Goal: Information Seeking & Learning: Learn about a topic

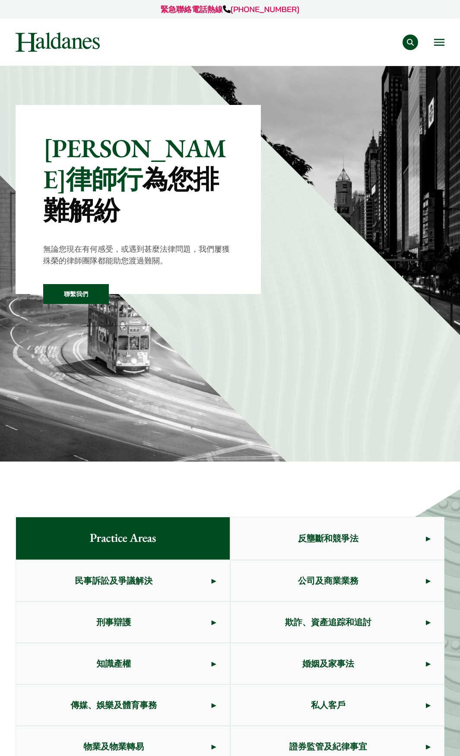
click at [439, 40] on button "Open menu" at bounding box center [439, 42] width 10 height 7
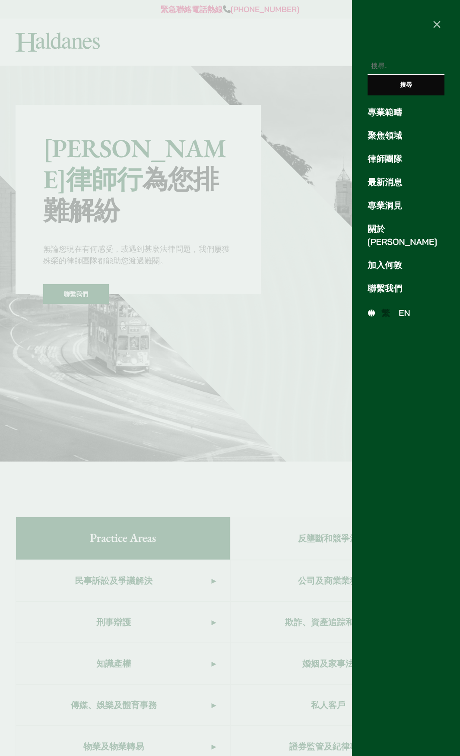
click at [406, 307] on span "EN" at bounding box center [404, 312] width 12 height 11
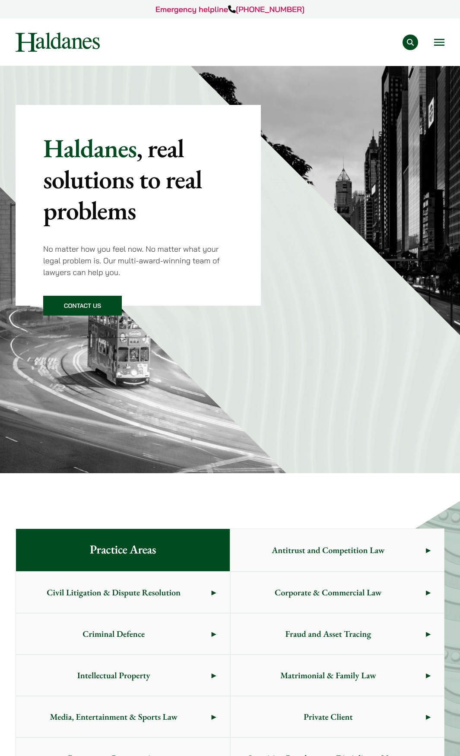
click at [439, 39] on button "Open menu" at bounding box center [439, 42] width 10 height 7
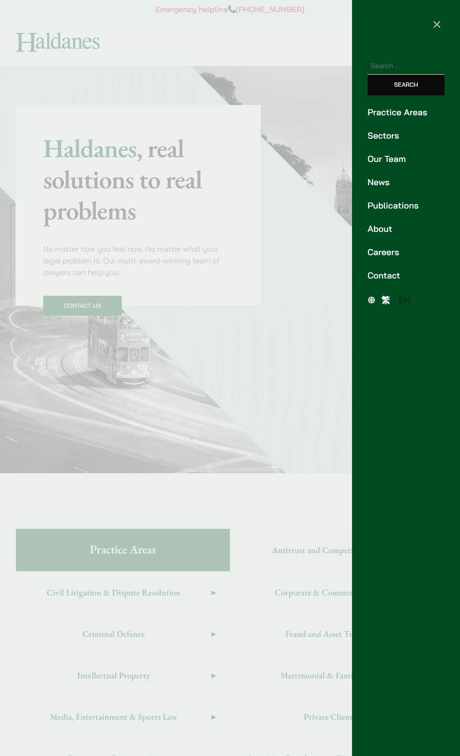
click at [398, 134] on link "Sectors" at bounding box center [405, 135] width 77 height 13
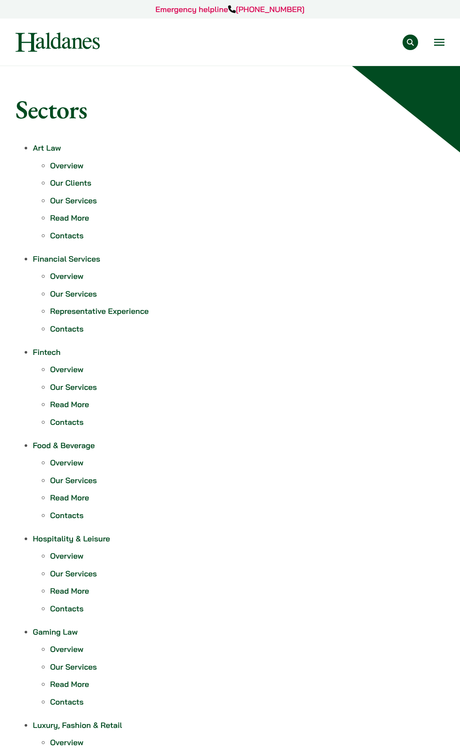
click at [436, 42] on button "Open menu" at bounding box center [439, 42] width 10 height 7
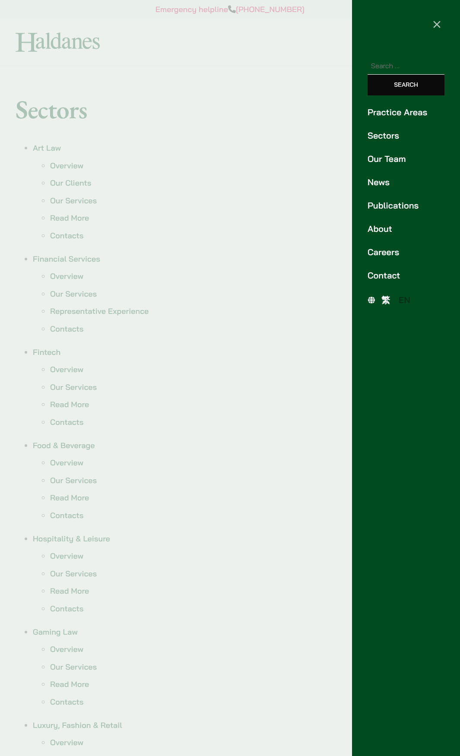
click at [377, 163] on link "Our Team" at bounding box center [405, 158] width 77 height 13
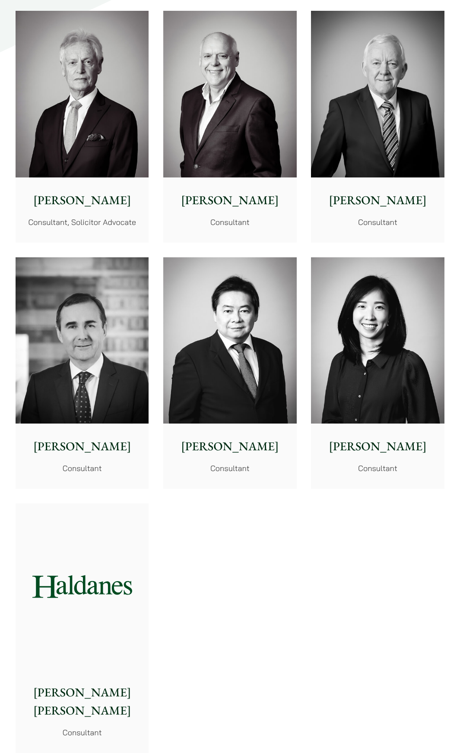
scroll to position [3583, 0]
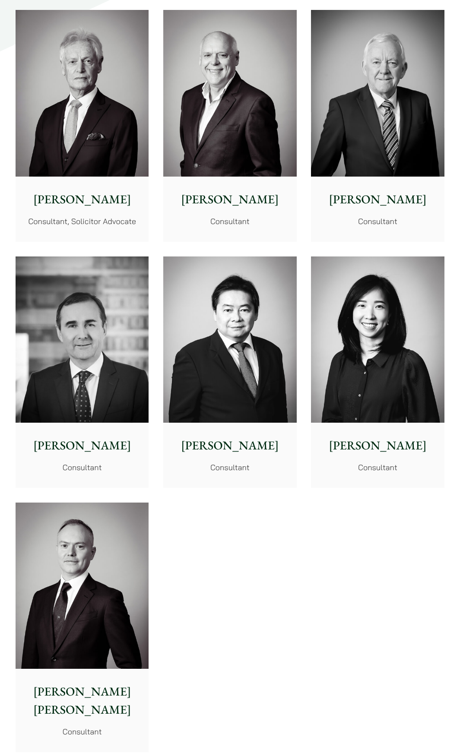
click at [85, 325] on img at bounding box center [82, 339] width 133 height 166
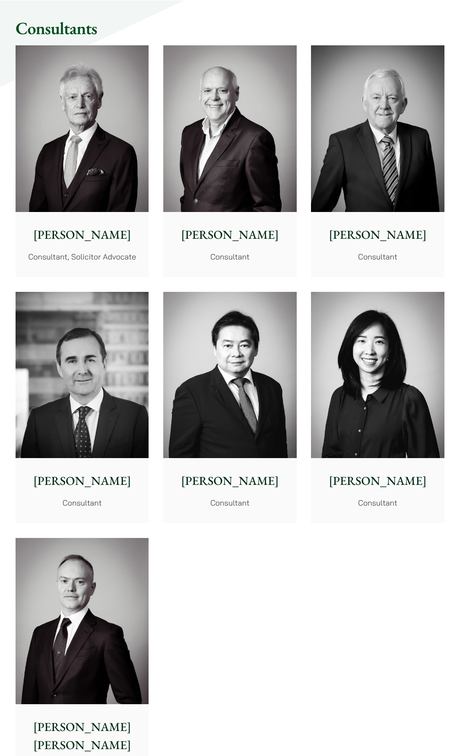
click at [195, 292] on img at bounding box center [229, 375] width 133 height 166
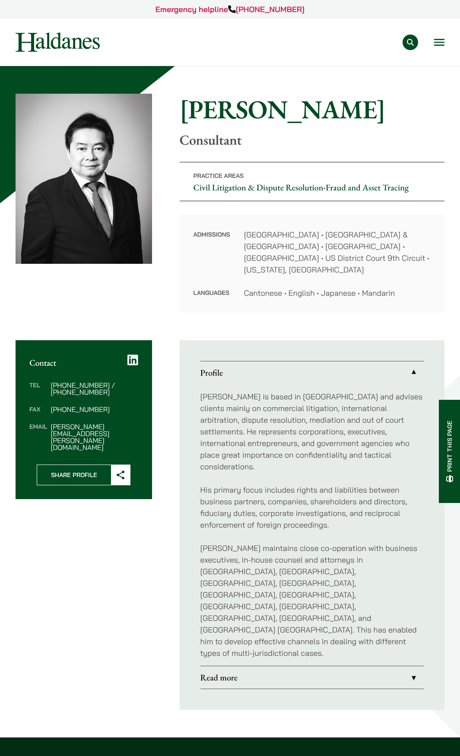
click at [404, 666] on link "Read more" at bounding box center [311, 677] width 223 height 22
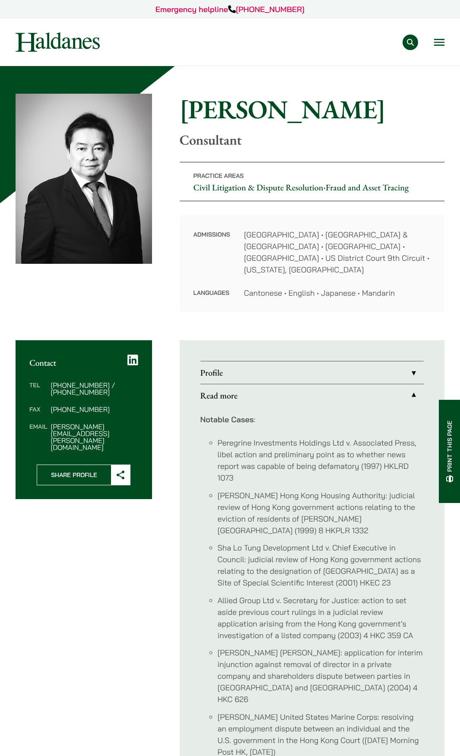
click at [410, 361] on link "Profile" at bounding box center [311, 372] width 223 height 22
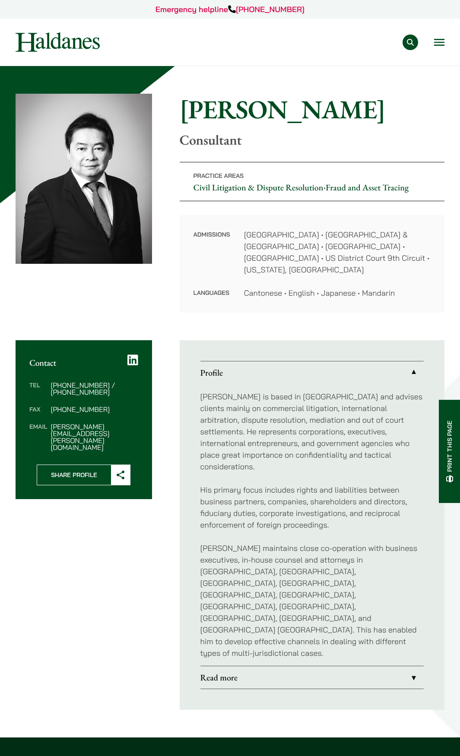
click at [47, 49] on img at bounding box center [58, 41] width 84 height 19
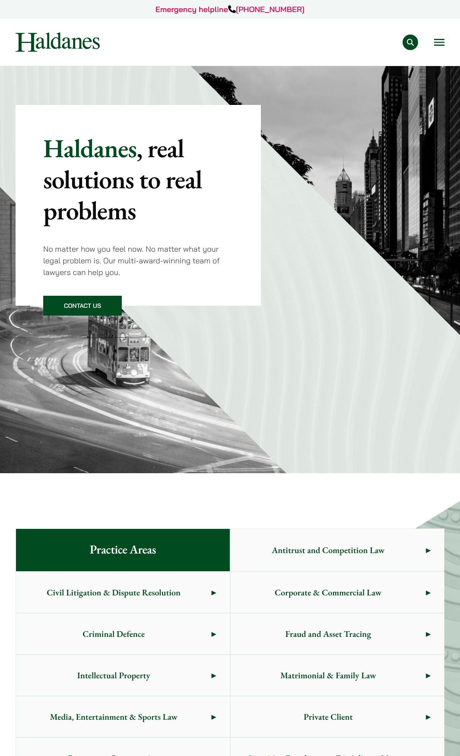
click at [439, 44] on button "Open menu" at bounding box center [439, 42] width 10 height 7
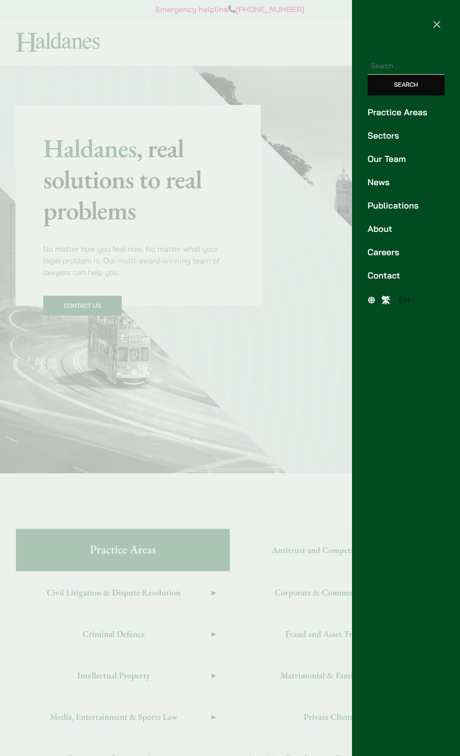
click at [401, 158] on link "Our Team" at bounding box center [405, 158] width 77 height 13
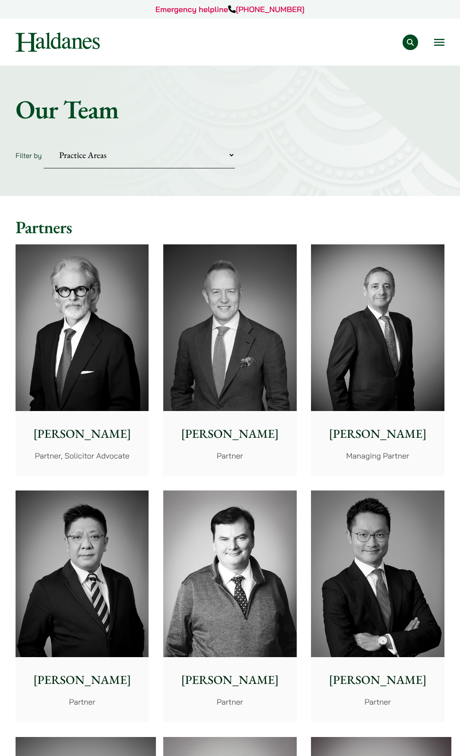
click at [234, 334] on img at bounding box center [229, 327] width 133 height 166
click at [93, 281] on img at bounding box center [82, 327] width 133 height 166
click at [338, 285] on img at bounding box center [377, 327] width 133 height 166
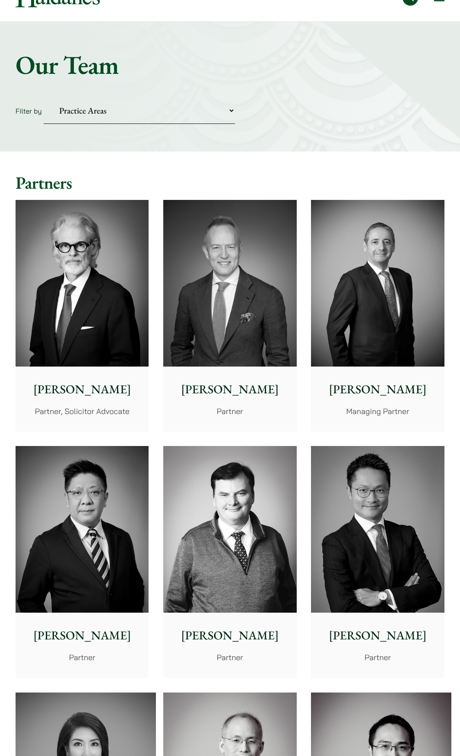
scroll to position [129, 0]
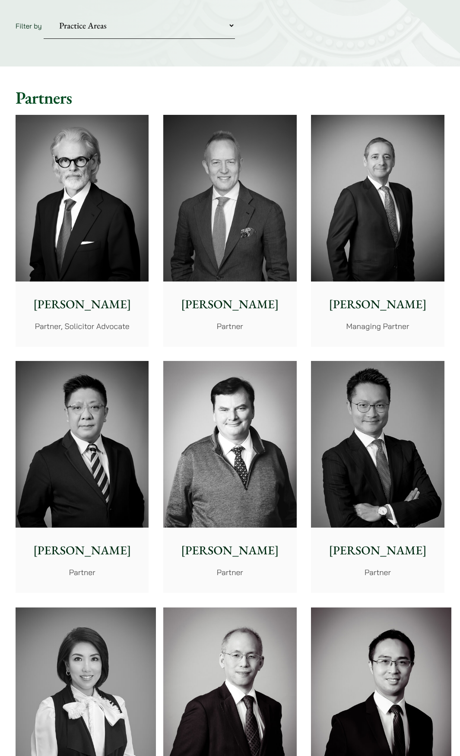
click at [122, 426] on img at bounding box center [82, 444] width 133 height 166
click at [251, 403] on img at bounding box center [229, 444] width 133 height 166
click at [327, 383] on img at bounding box center [377, 444] width 133 height 166
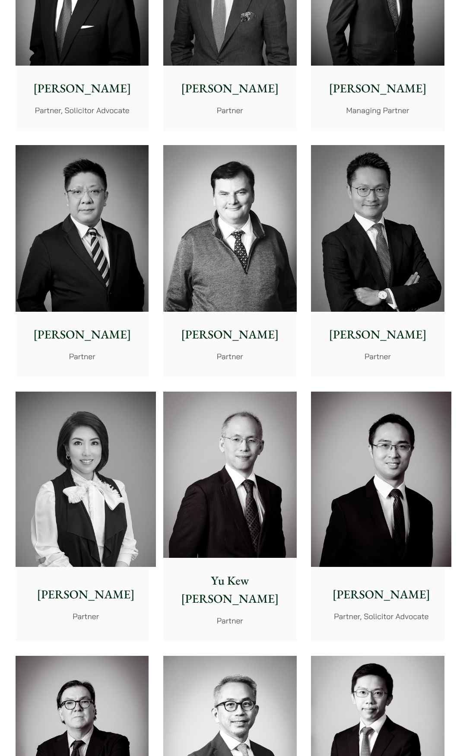
click at [94, 462] on img at bounding box center [86, 478] width 140 height 175
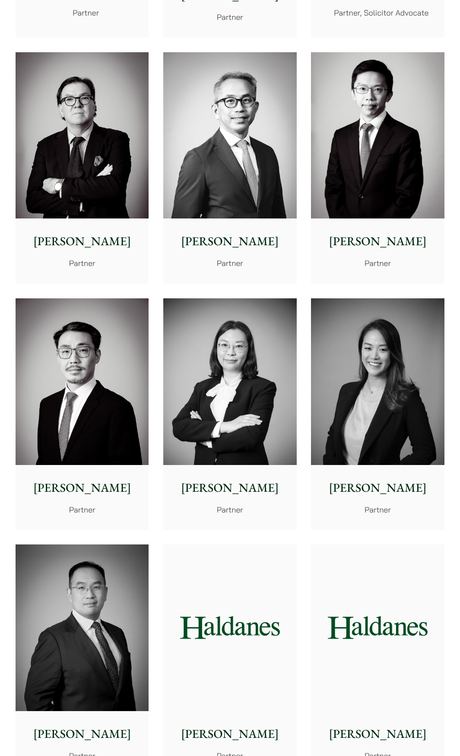
scroll to position [1036, 0]
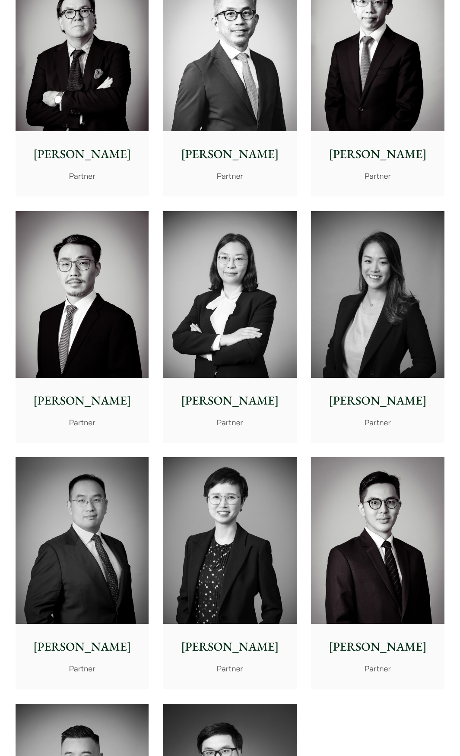
click at [82, 518] on img at bounding box center [82, 540] width 133 height 166
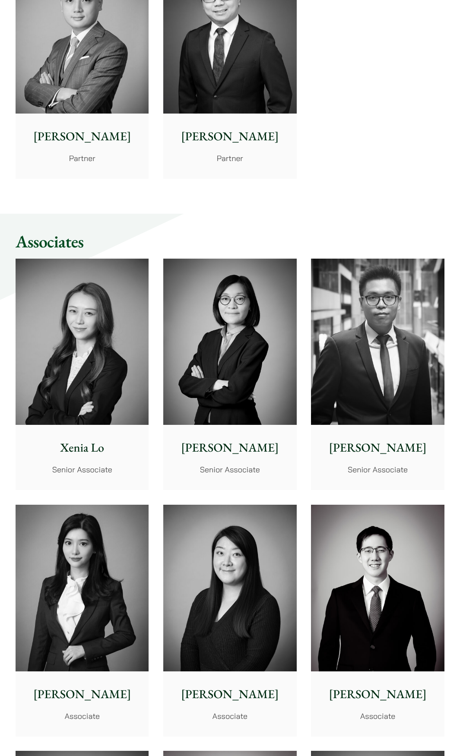
scroll to position [1891, 0]
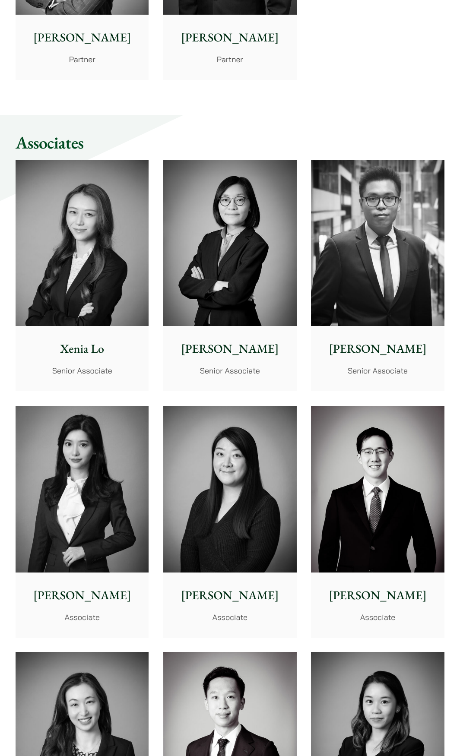
click at [101, 409] on img at bounding box center [82, 489] width 133 height 166
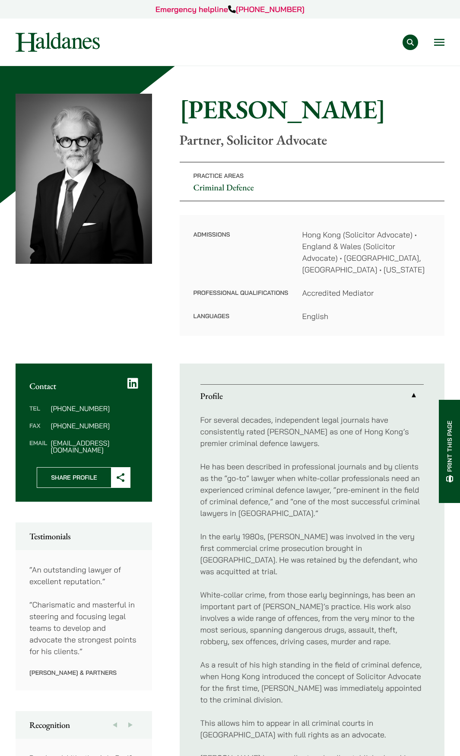
scroll to position [129, 0]
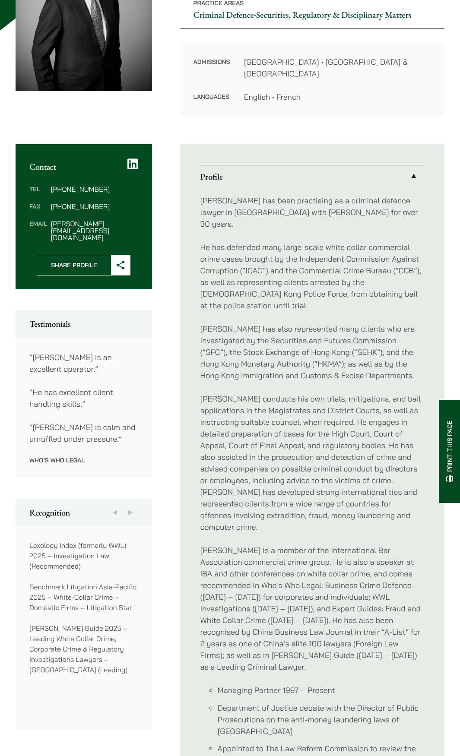
scroll to position [302, 0]
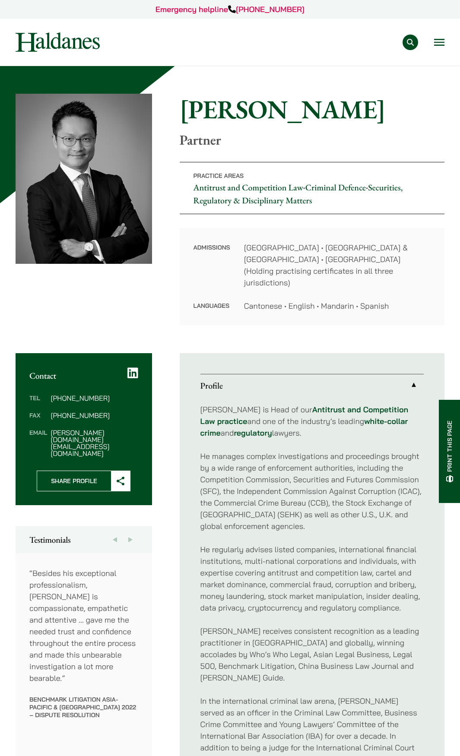
scroll to position [259, 0]
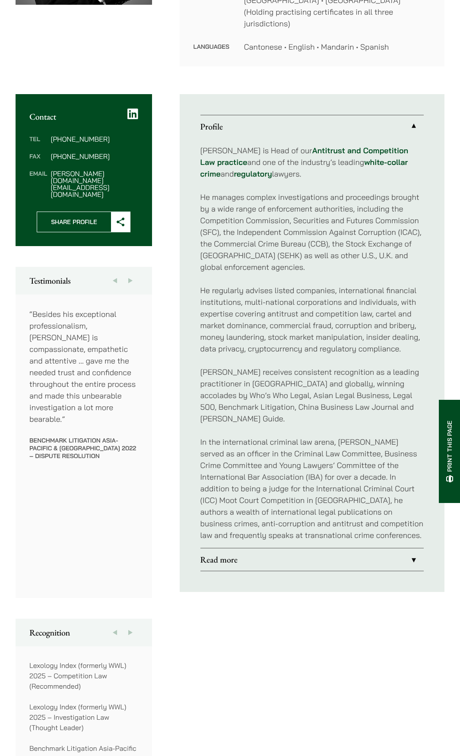
click at [350, 548] on link "Read more" at bounding box center [311, 559] width 223 height 22
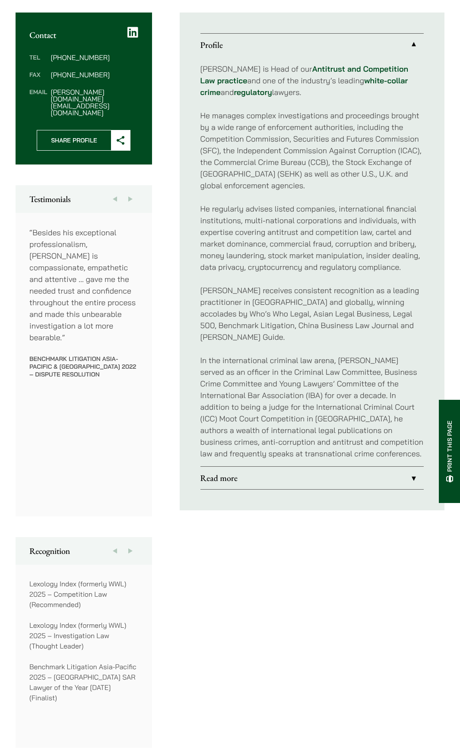
scroll to position [341, 0]
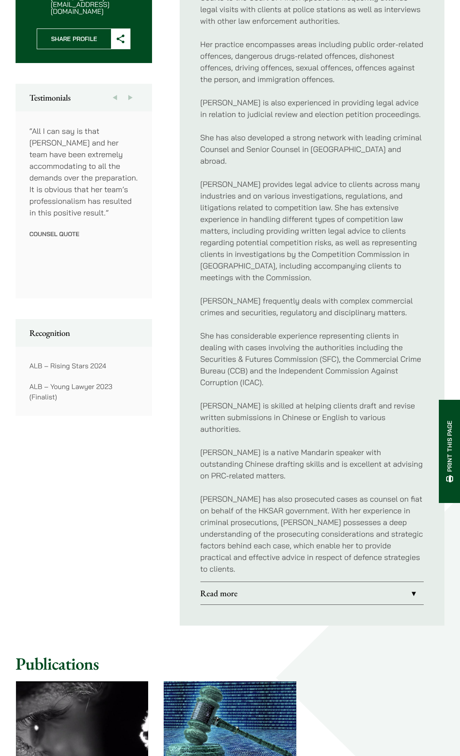
scroll to position [432, 0]
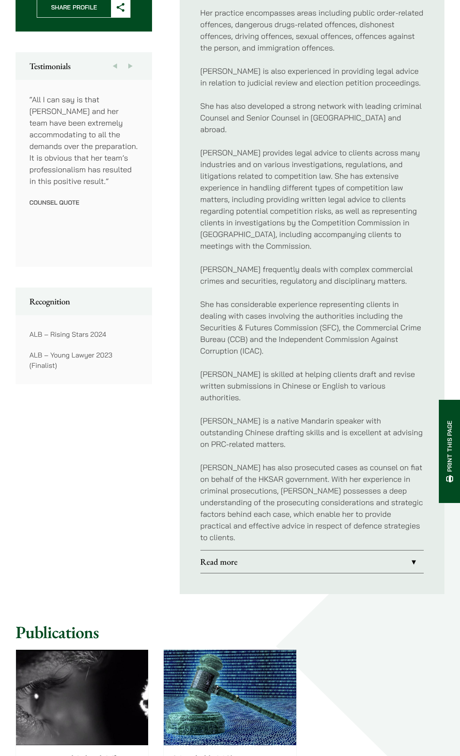
click at [273, 550] on link "Read more" at bounding box center [311, 561] width 223 height 22
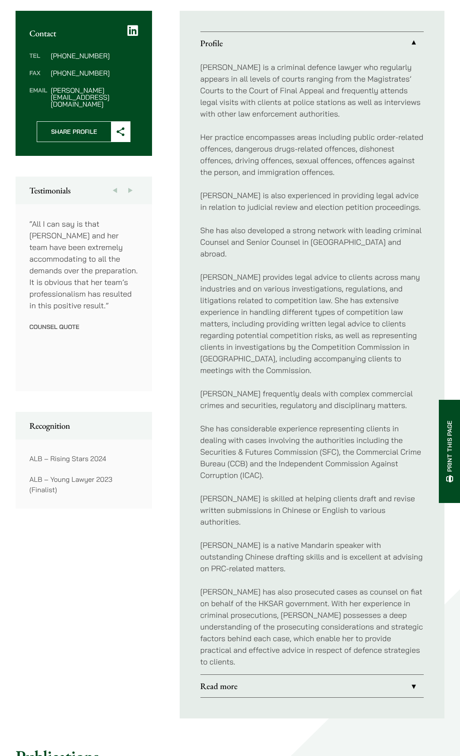
scroll to position [318, 0]
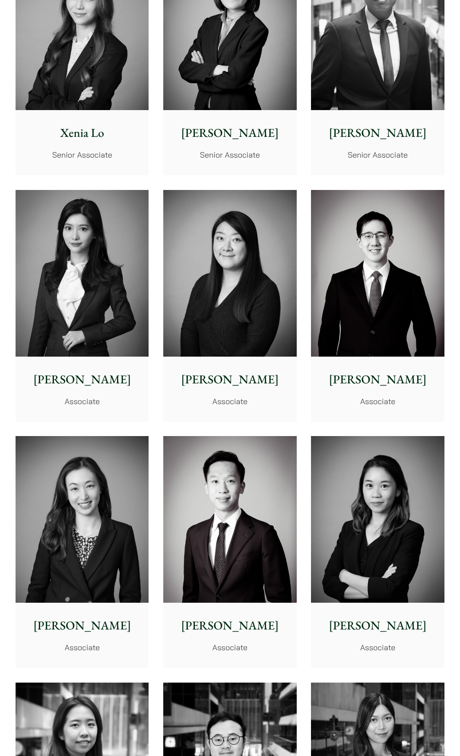
scroll to position [2279, 0]
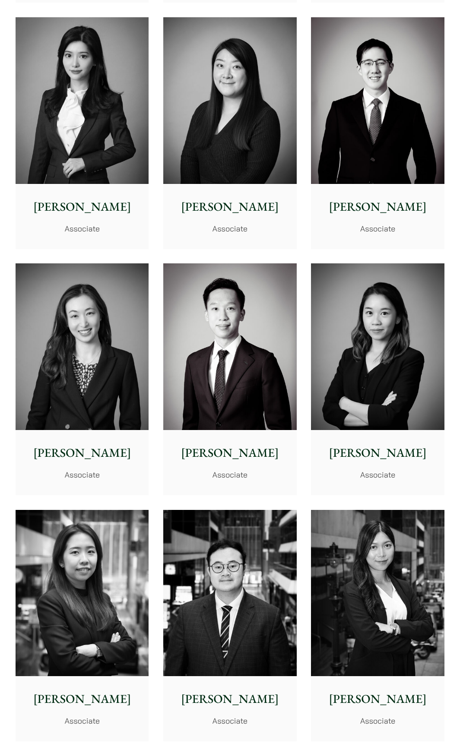
click at [80, 310] on img at bounding box center [82, 346] width 133 height 166
